Goal: Task Accomplishment & Management: Use online tool/utility

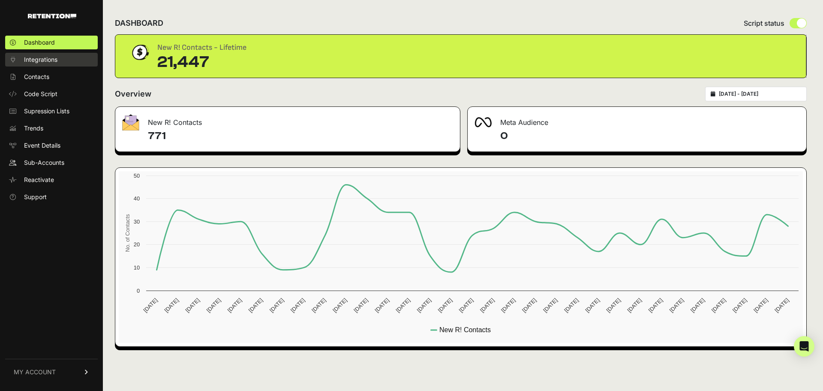
click at [63, 63] on link "Integrations" at bounding box center [51, 60] width 93 height 14
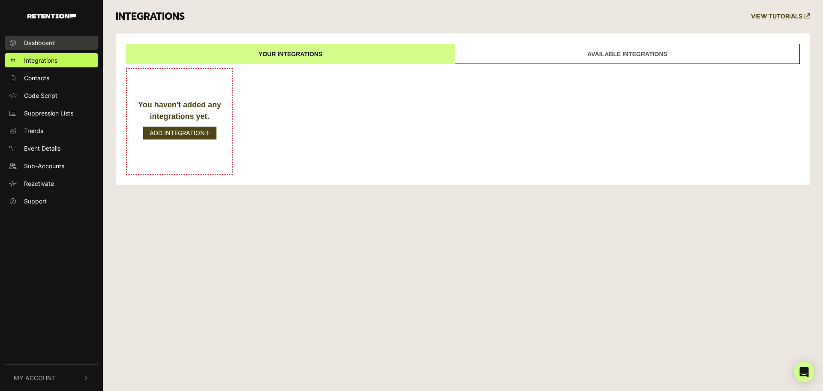
click at [62, 45] on link "Dashboard" at bounding box center [51, 43] width 93 height 14
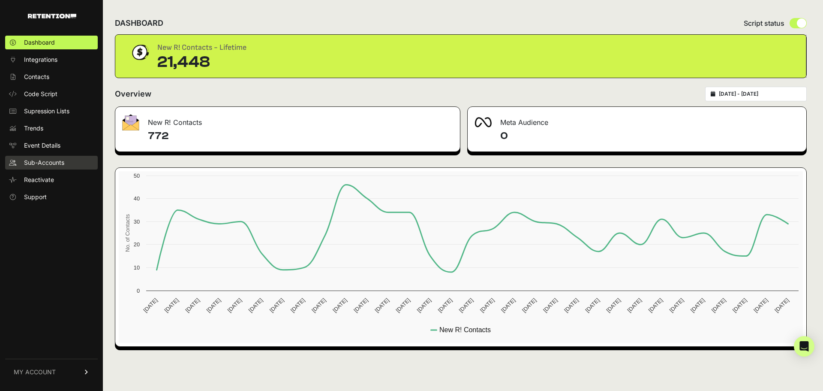
click at [62, 158] on link "Sub-Accounts" at bounding box center [51, 163] width 93 height 14
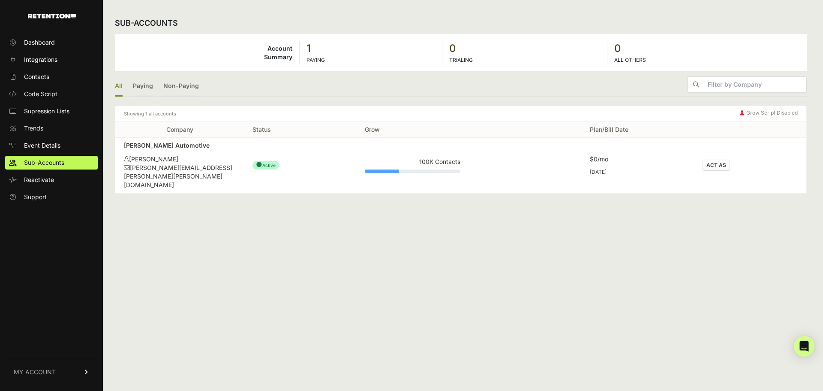
click at [717, 160] on button "ACT AS" at bounding box center [716, 165] width 27 height 11
